Goal: Entertainment & Leisure: Consume media (video, audio)

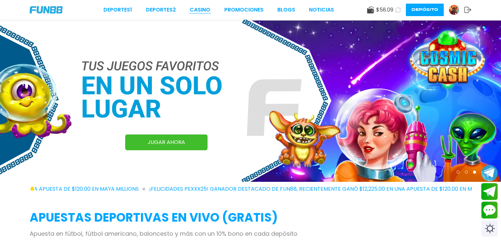
click at [202, 10] on link "CASINO" at bounding box center [200, 10] width 20 height 8
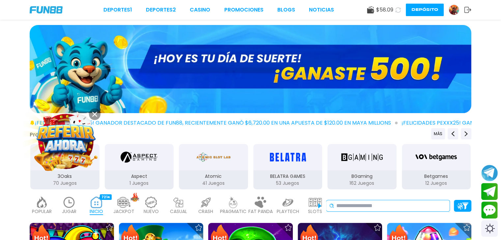
click at [370, 205] on input at bounding box center [391, 206] width 111 height 8
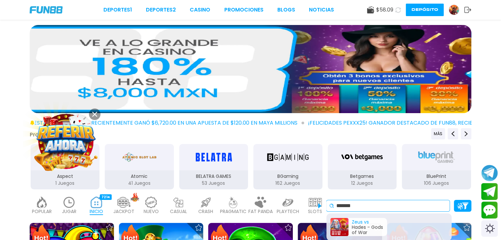
type input "*******"
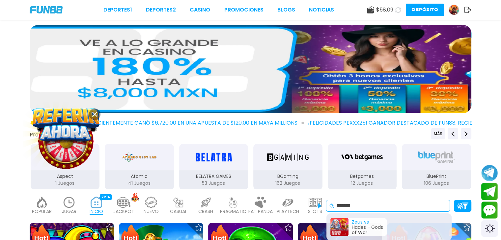
click at [356, 225] on div "[DEMOGRAPHIC_DATA] vs Hades - Gods of War" at bounding box center [358, 227] width 57 height 18
